Goal: Task Accomplishment & Management: Manage account settings

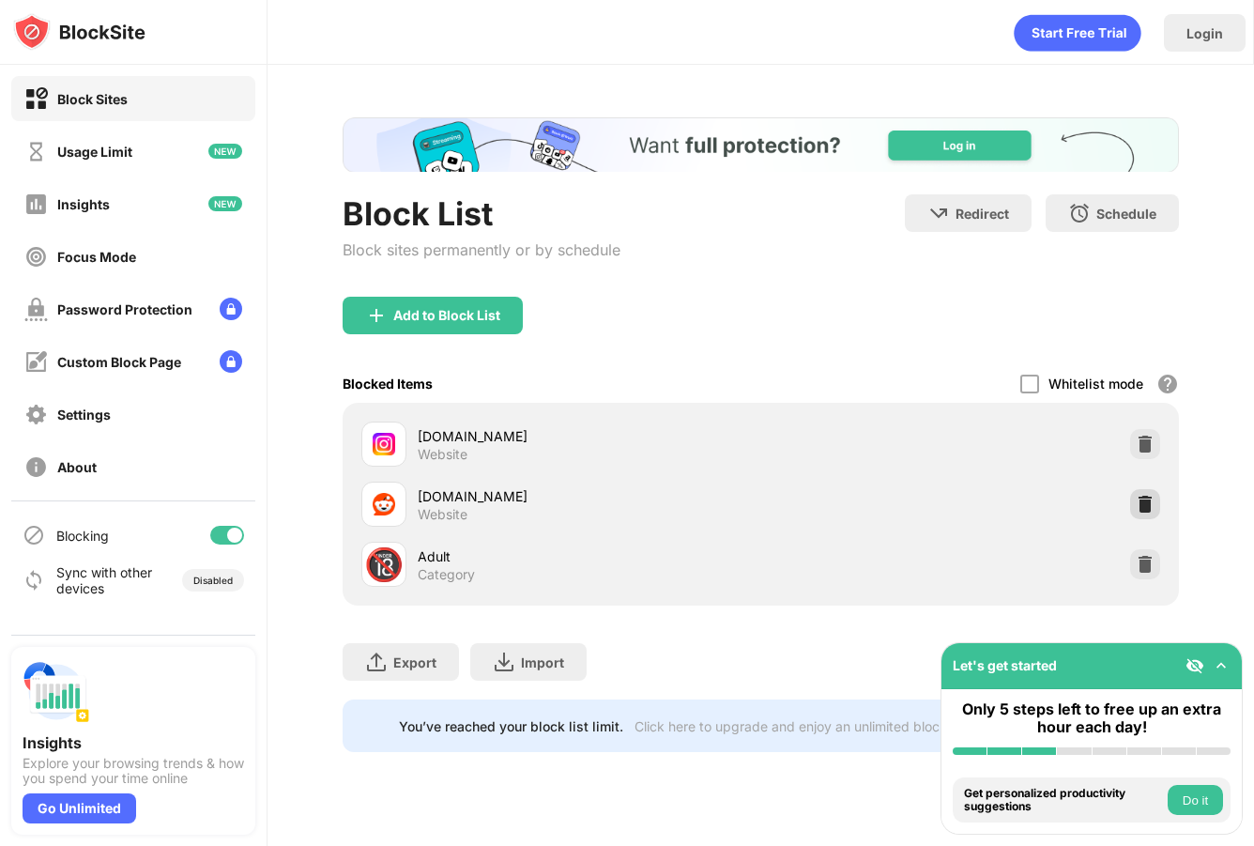
drag, startPoint x: 1136, startPoint y: 503, endPoint x: 1125, endPoint y: 512, distance: 14.7
click at [1136, 503] on img at bounding box center [1144, 504] width 19 height 19
